Goal: Information Seeking & Learning: Learn about a topic

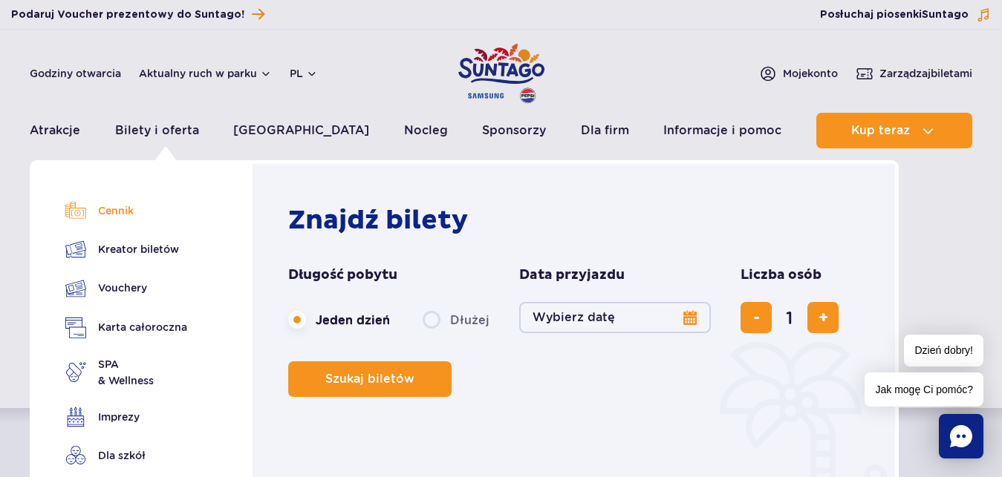
click at [129, 206] on link "Cennik" at bounding box center [126, 210] width 122 height 21
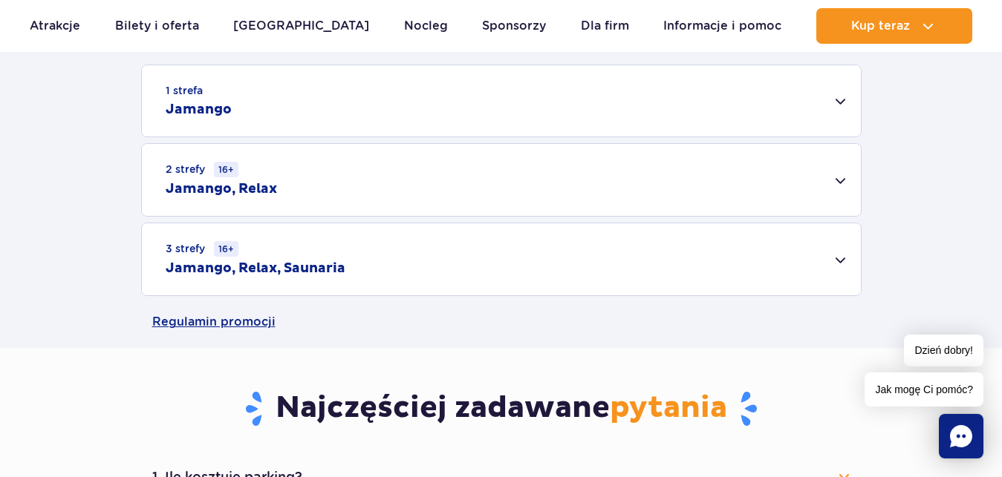
scroll to position [490, 0]
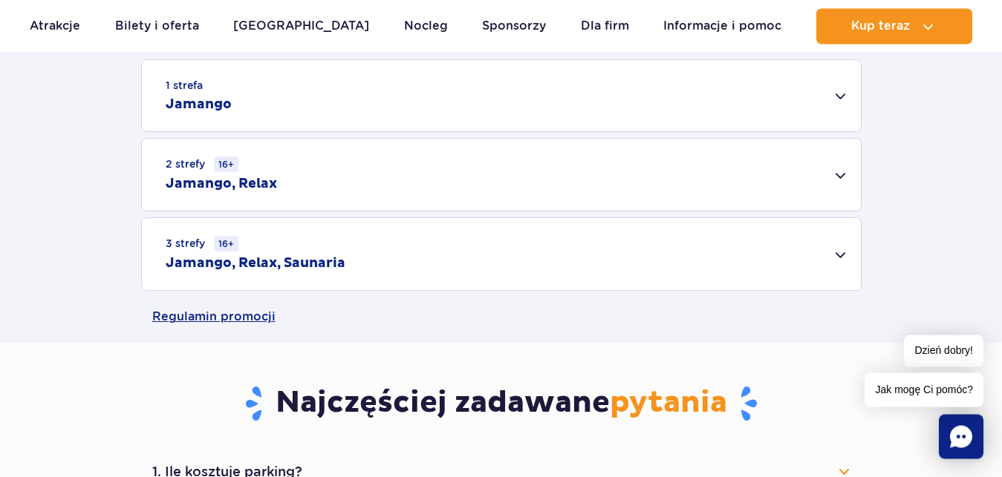
click at [457, 258] on div "3 strefy 16+ Jamango, Relax, Saunaria" at bounding box center [501, 254] width 719 height 72
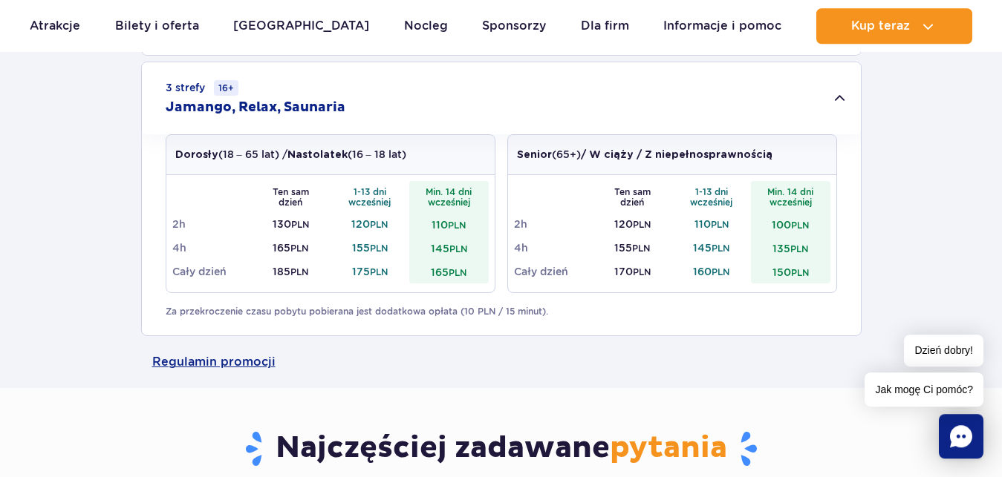
scroll to position [539, 0]
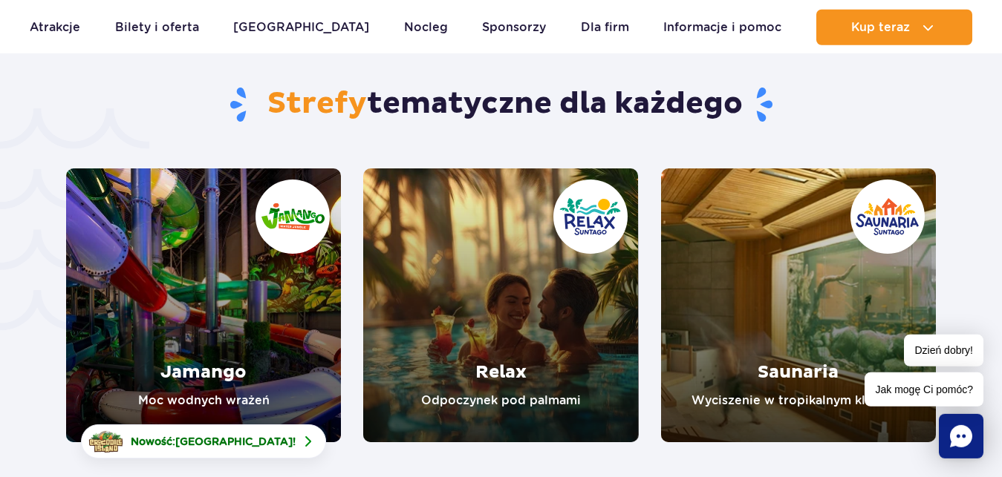
scroll to position [3157, 0]
